Goal: Task Accomplishment & Management: Use online tool/utility

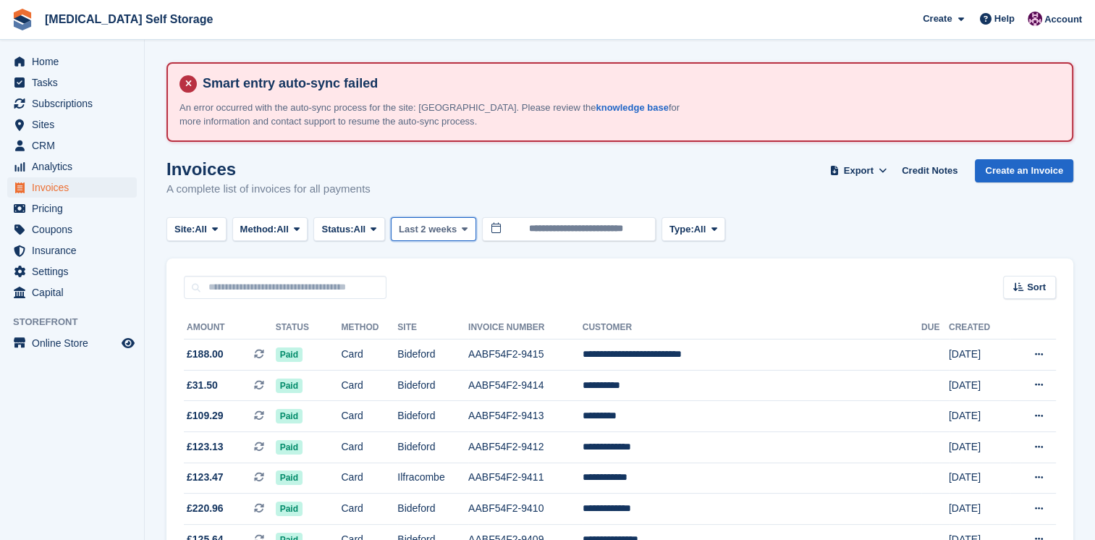
click at [474, 230] on button "Last 2 weeks" at bounding box center [433, 229] width 85 height 24
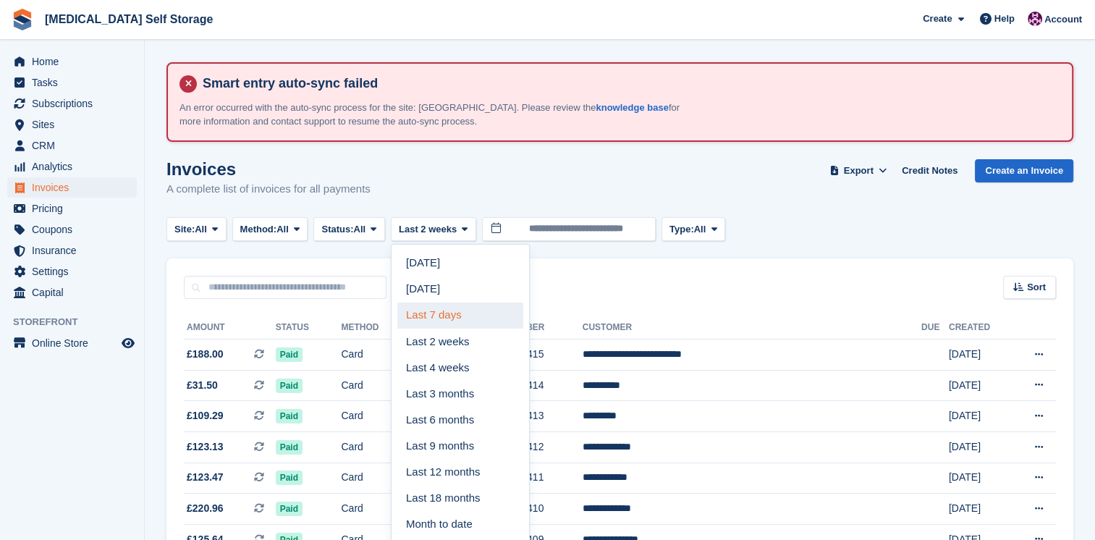
click at [469, 307] on link "Last 7 days" at bounding box center [460, 316] width 126 height 26
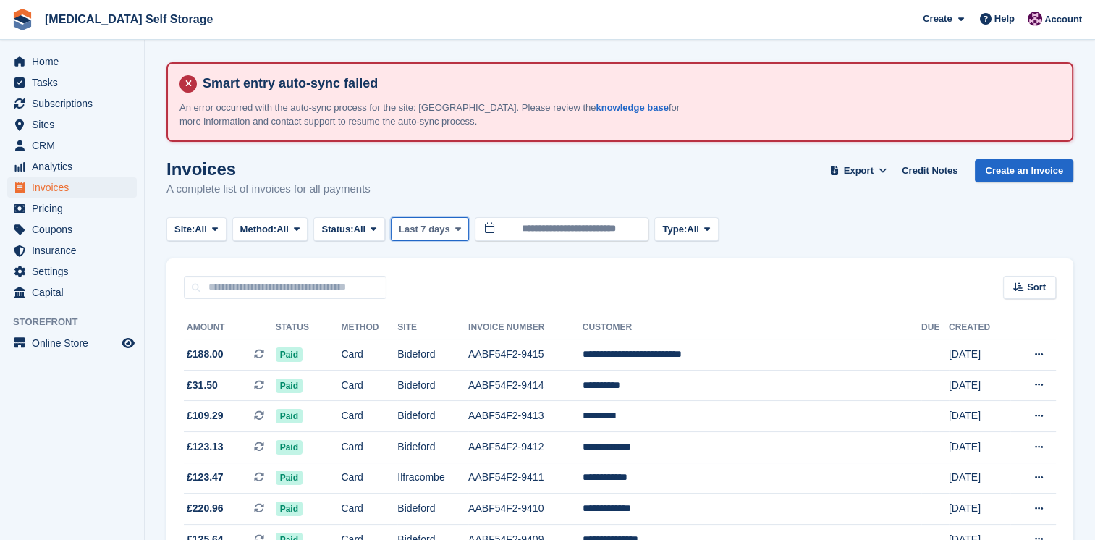
click at [460, 227] on icon at bounding box center [458, 228] width 6 height 9
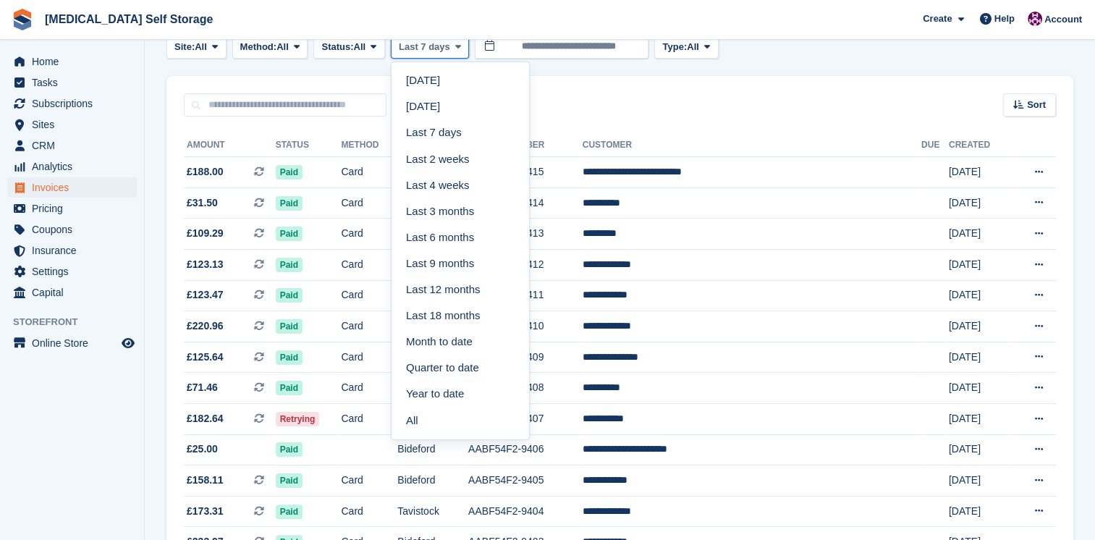
scroll to position [185, 0]
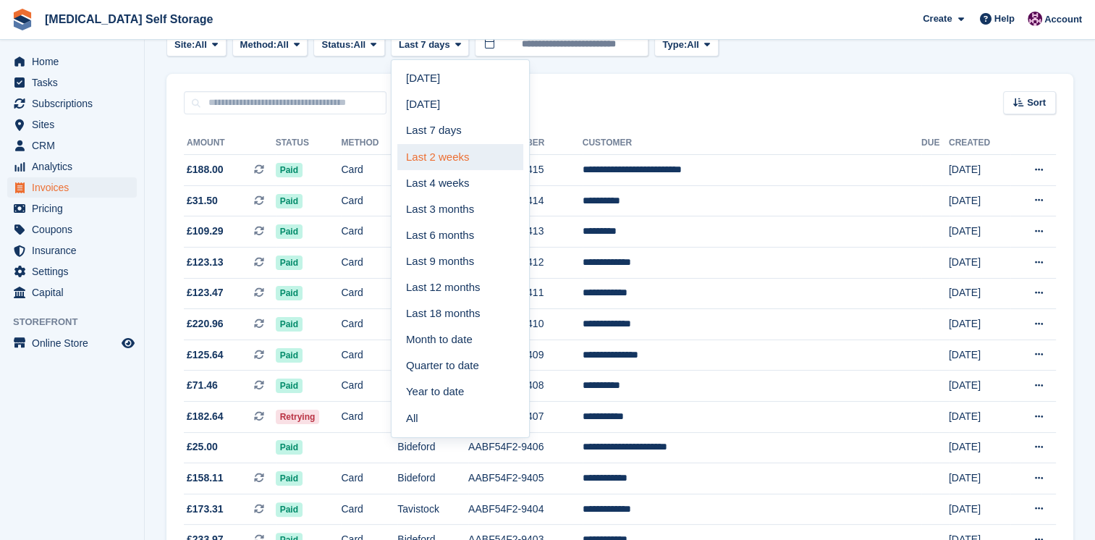
click at [432, 159] on link "Last 2 weeks" at bounding box center [460, 157] width 126 height 26
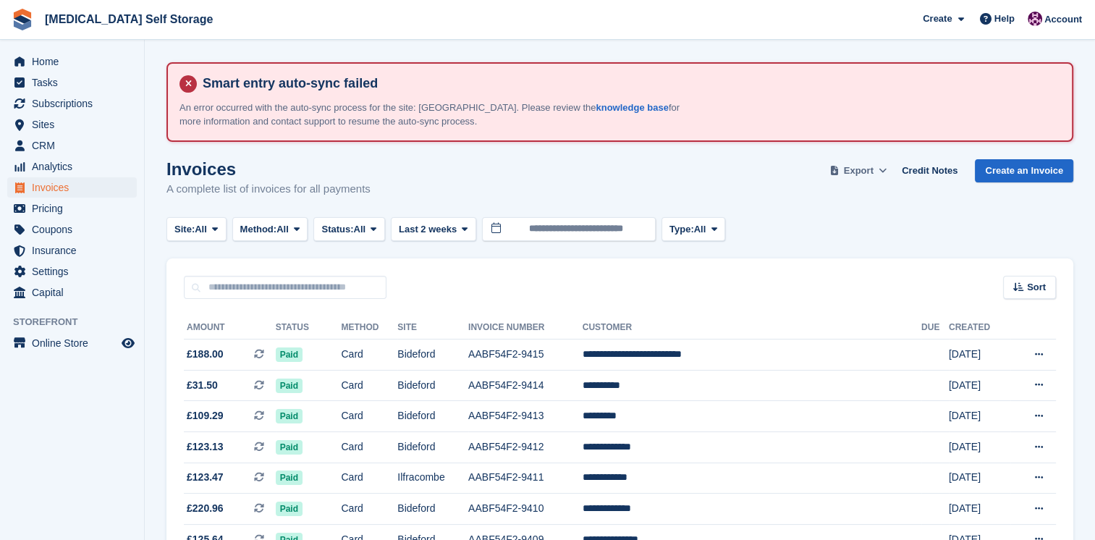
click at [858, 171] on span "Export" at bounding box center [859, 171] width 30 height 14
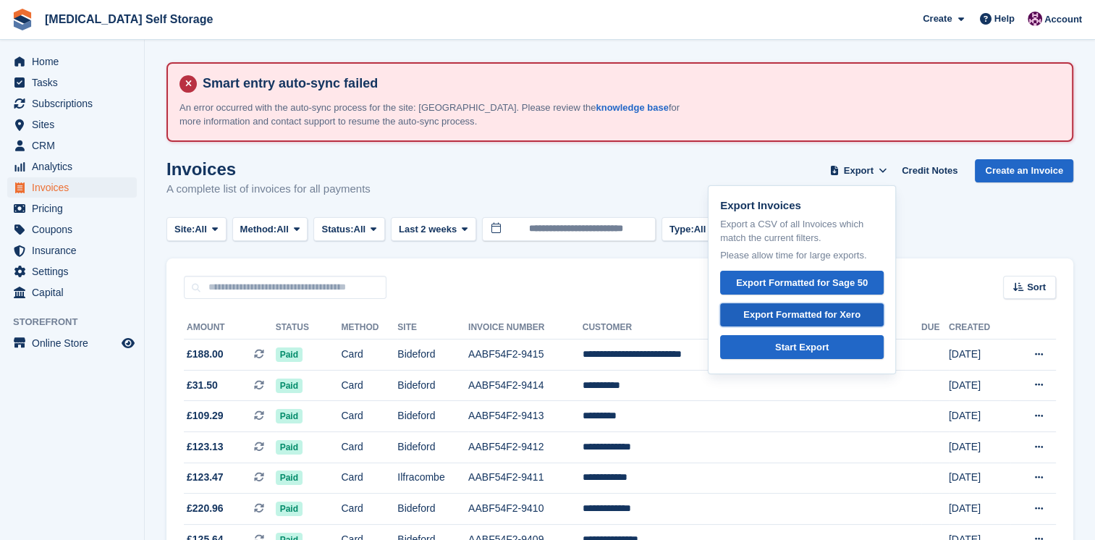
click at [844, 311] on div "Export Formatted for Xero" at bounding box center [801, 315] width 117 height 14
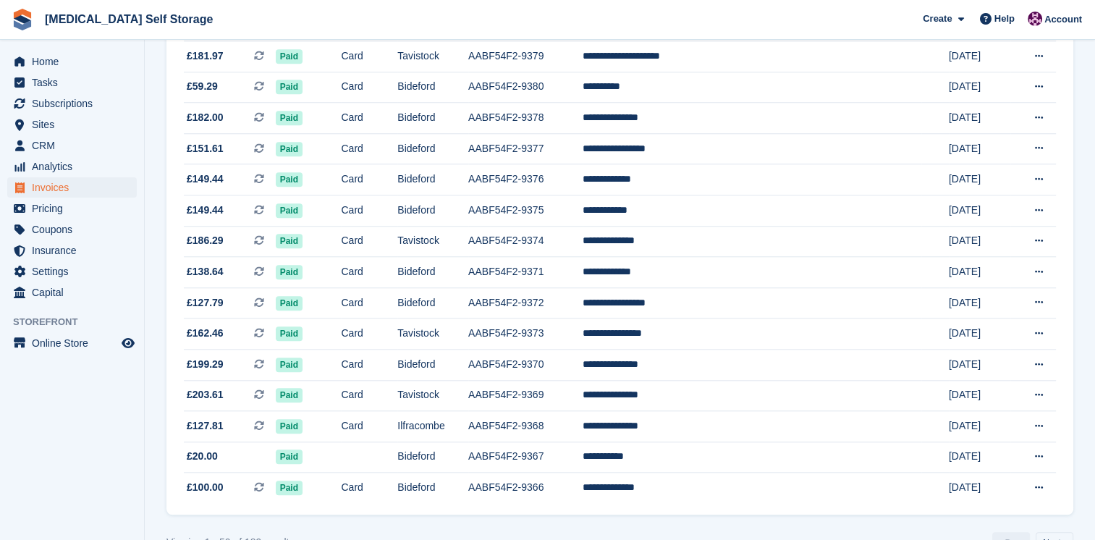
scroll to position [1419, 0]
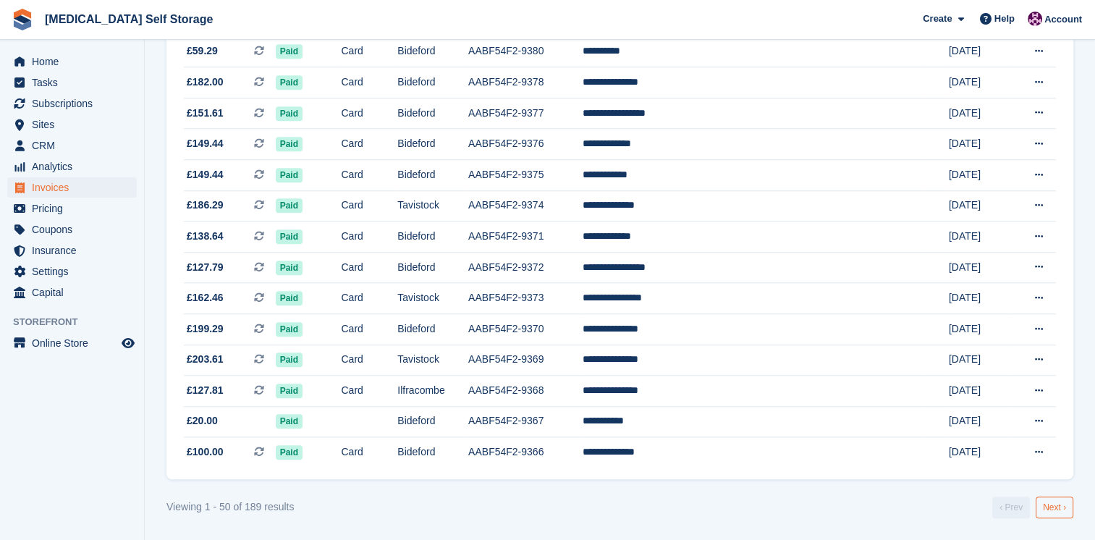
click at [1048, 507] on link "Next ›" at bounding box center [1055, 508] width 38 height 22
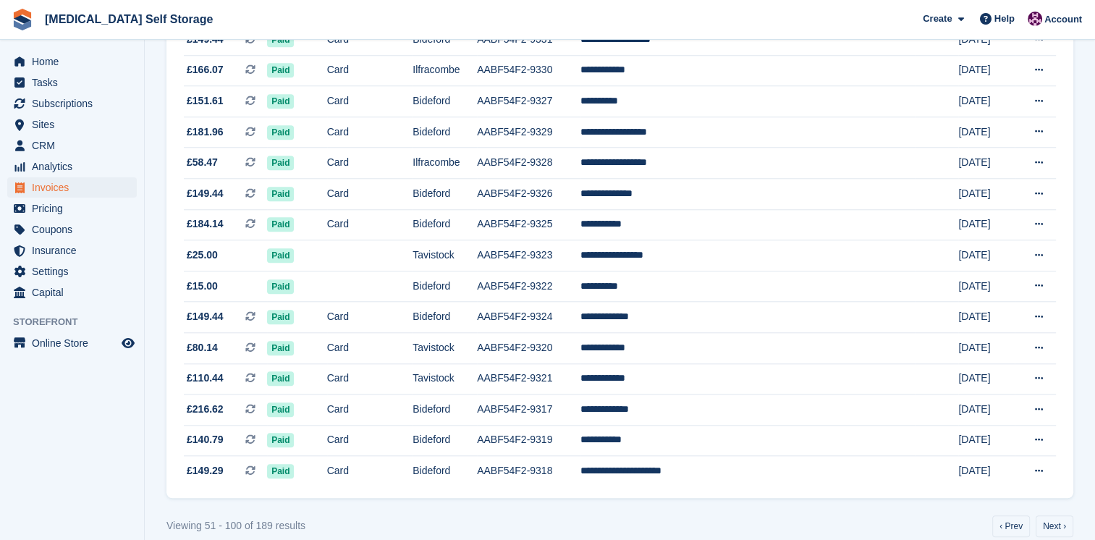
scroll to position [1419, 0]
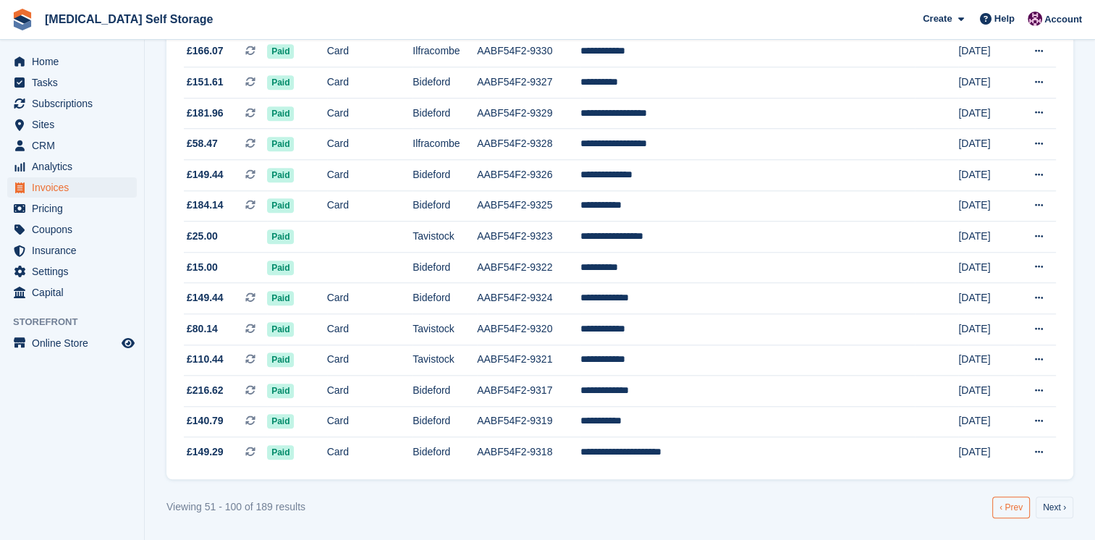
click at [1013, 510] on link "‹ Prev" at bounding box center [1011, 508] width 38 height 22
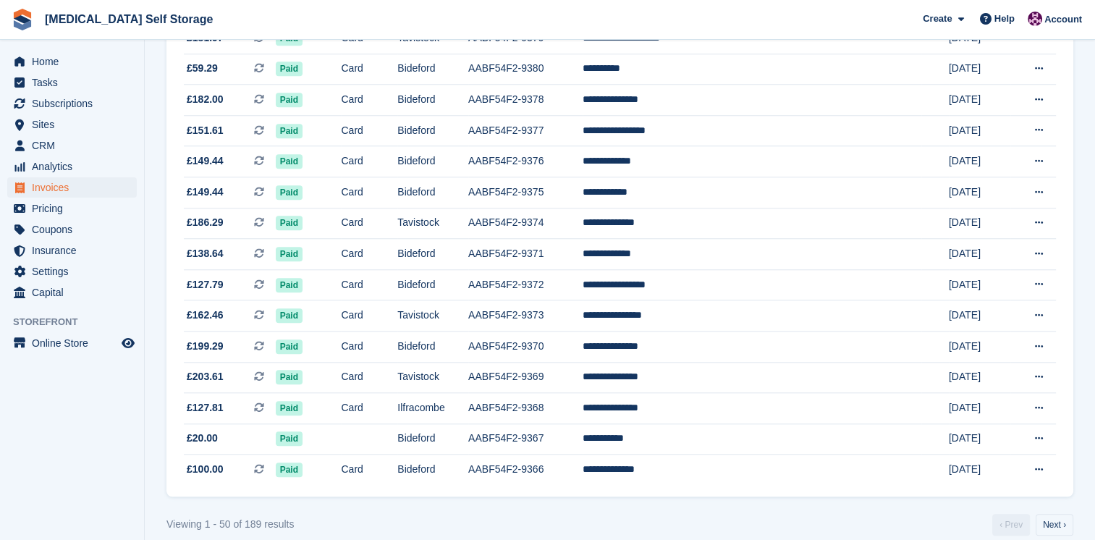
scroll to position [1419, 0]
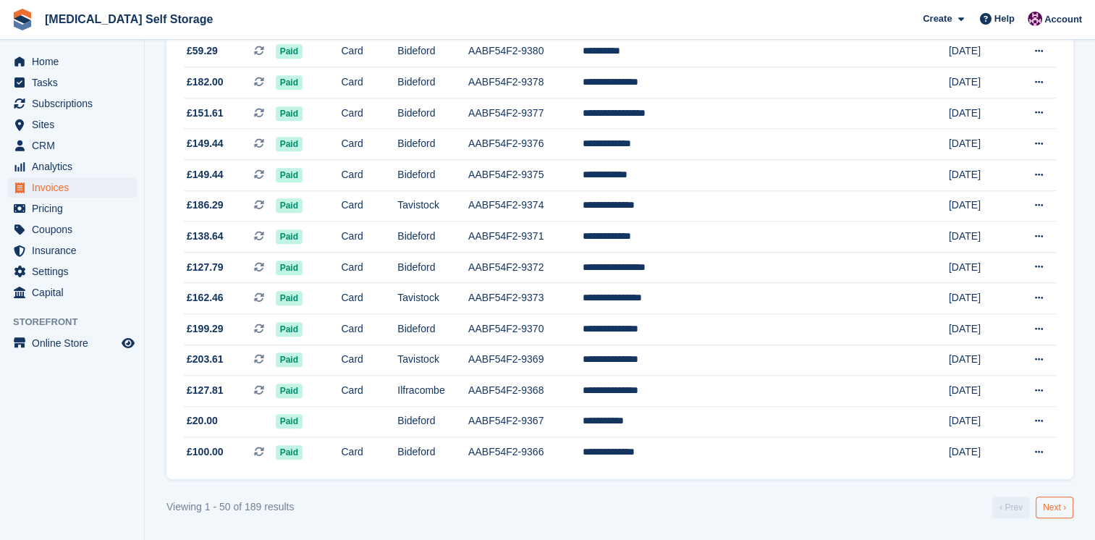
click at [1057, 513] on link "Next ›" at bounding box center [1055, 508] width 38 height 22
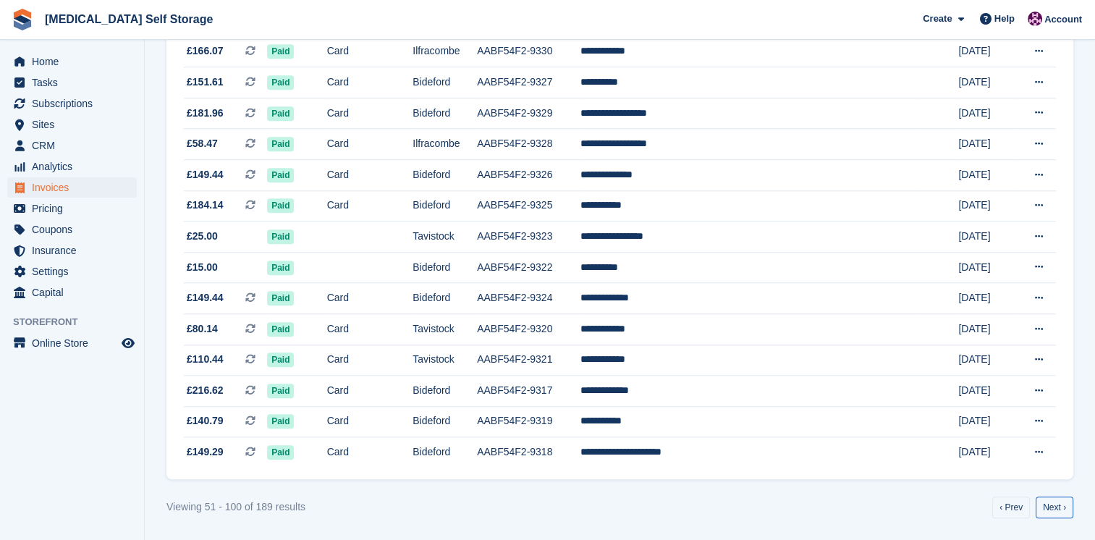
click at [1057, 513] on link "Next ›" at bounding box center [1055, 508] width 38 height 22
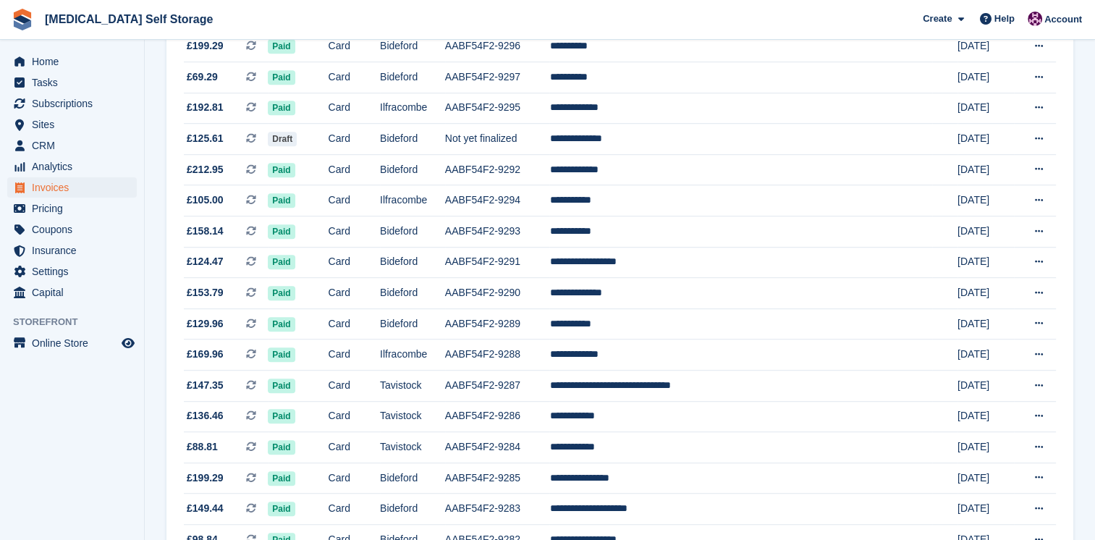
scroll to position [883, 0]
